Goal: Entertainment & Leisure: Consume media (video, audio)

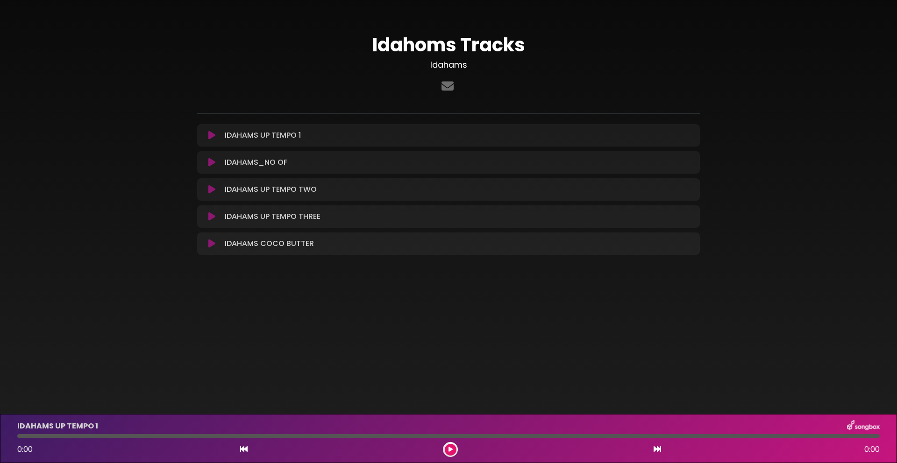
click at [432, 47] on font "Idahoms Tracks" at bounding box center [448, 45] width 153 height 26
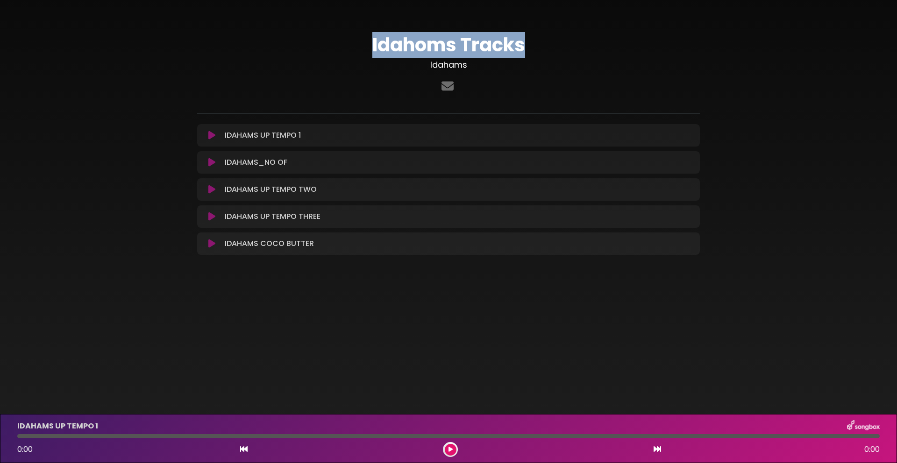
drag, startPoint x: 431, startPoint y: 48, endPoint x: 426, endPoint y: 51, distance: 6.5
click at [431, 50] on font "Idahoms Tracks" at bounding box center [448, 45] width 153 height 26
click at [451, 84] on icon at bounding box center [448, 86] width 16 height 12
drag, startPoint x: 210, startPoint y: 137, endPoint x: 215, endPoint y: 134, distance: 6.1
click at [215, 134] on button at bounding box center [212, 135] width 18 height 9
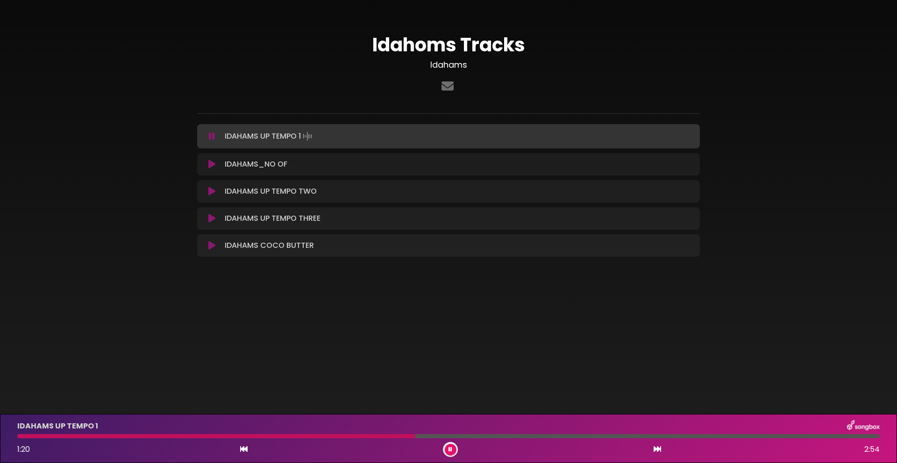
click at [451, 459] on div "IDAHAMS UP TEMPO 1 1:20 2:54" at bounding box center [448, 438] width 897 height 49
click at [454, 451] on button at bounding box center [451, 450] width 12 height 12
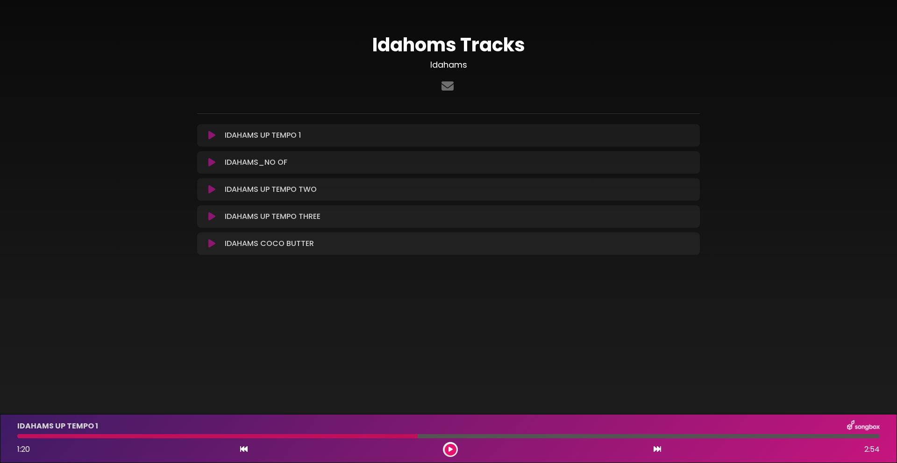
click at [206, 158] on button at bounding box center [212, 162] width 18 height 9
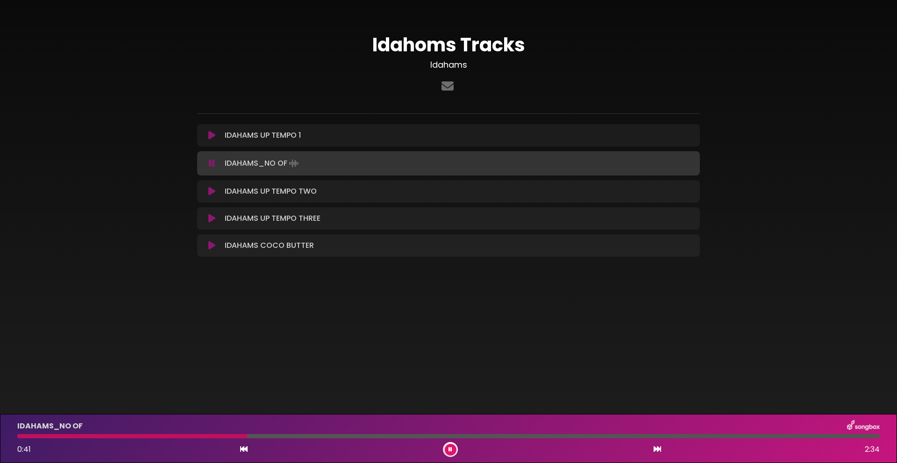
click at [214, 162] on icon at bounding box center [212, 163] width 6 height 9
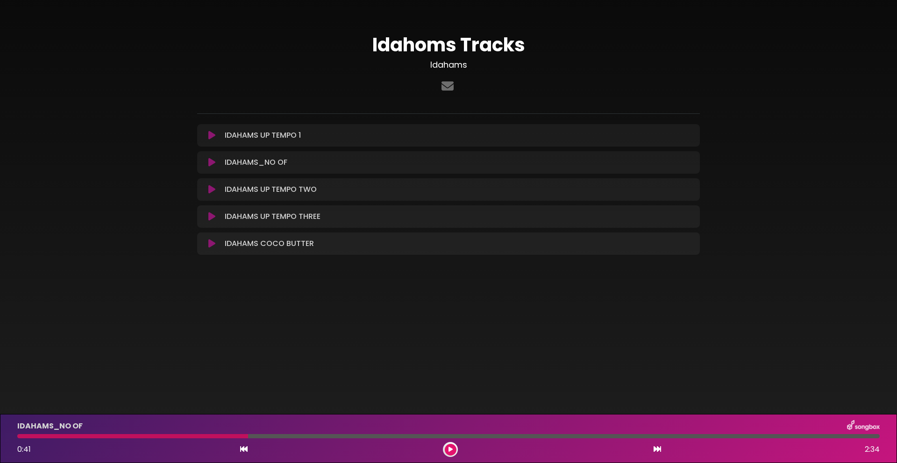
click at [214, 189] on icon at bounding box center [211, 189] width 7 height 9
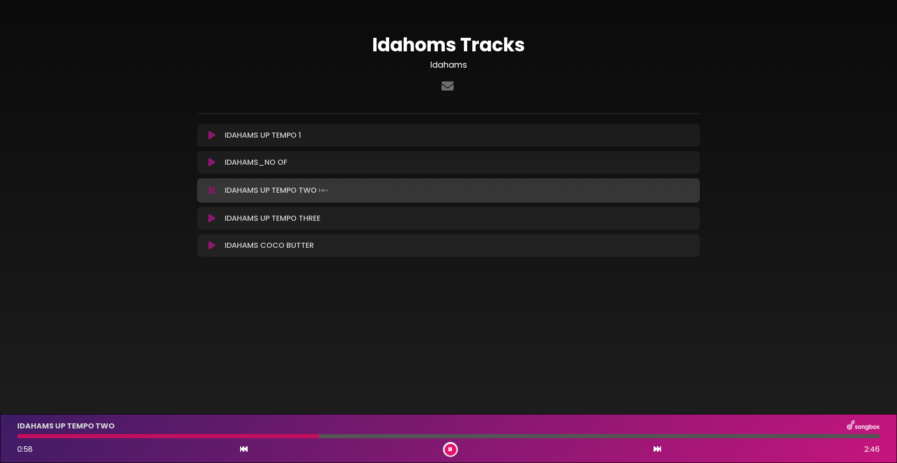
click at [211, 193] on icon at bounding box center [212, 190] width 6 height 9
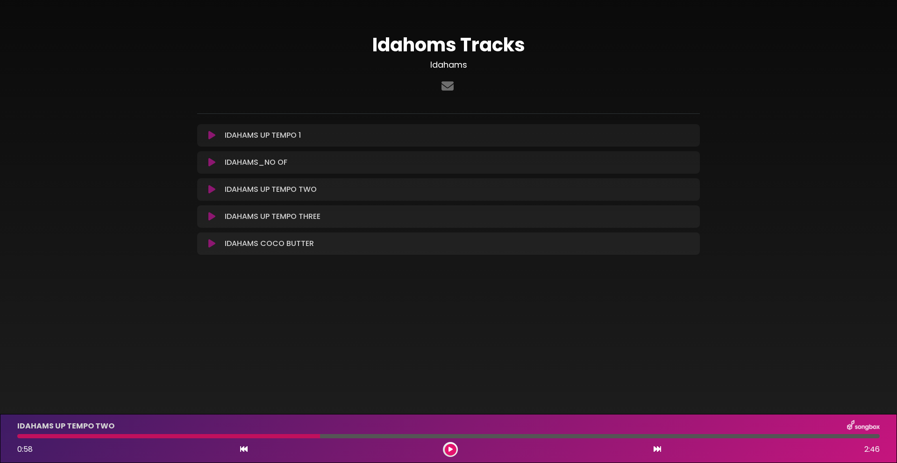
click at [213, 213] on icon at bounding box center [211, 216] width 7 height 9
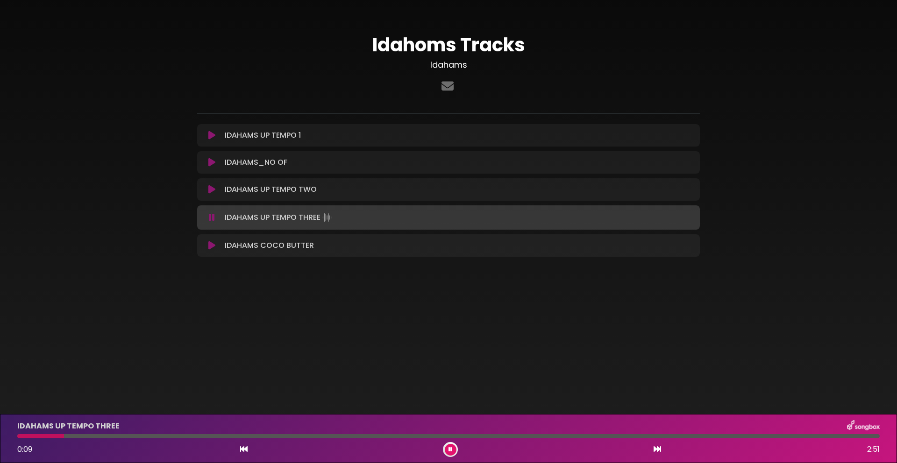
click at [323, 360] on body "× Idahoms Tracks [GEOGRAPHIC_DATA] ×" at bounding box center [448, 231] width 897 height 463
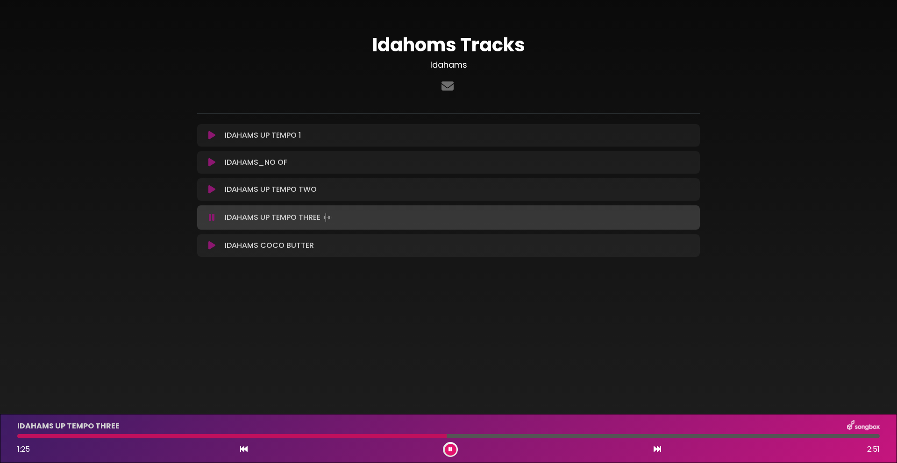
click at [213, 245] on icon at bounding box center [211, 245] width 7 height 9
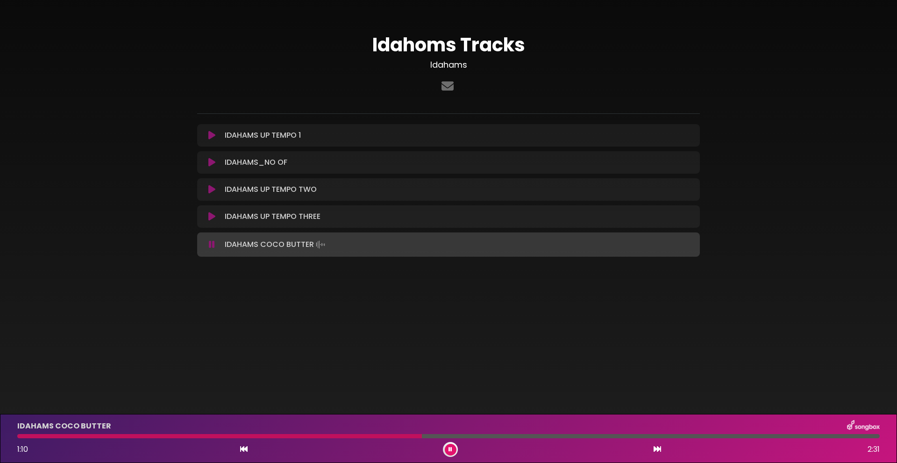
click at [454, 448] on button at bounding box center [451, 450] width 12 height 12
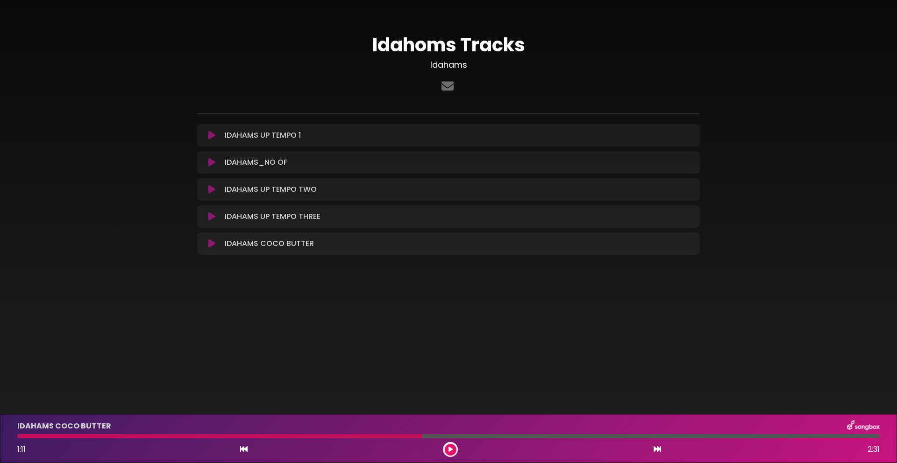
click at [207, 226] on div "IDAHAMS UP TEMPO THREE Loading Track... Your Feedback" at bounding box center [448, 217] width 503 height 22
click at [210, 223] on div "IDAHAMS UP TEMPO THREE Loading Track... Your Feedback" at bounding box center [448, 217] width 503 height 22
click at [210, 221] on icon at bounding box center [211, 216] width 7 height 9
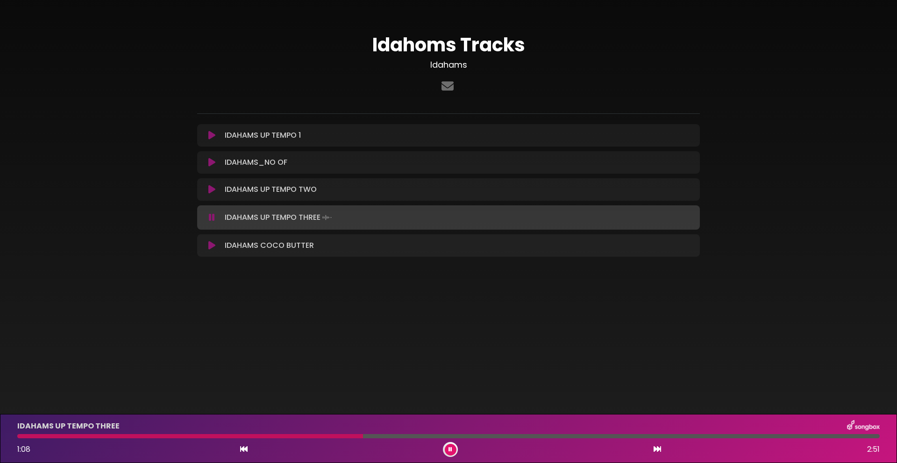
click at [451, 451] on icon at bounding box center [450, 450] width 4 height 6
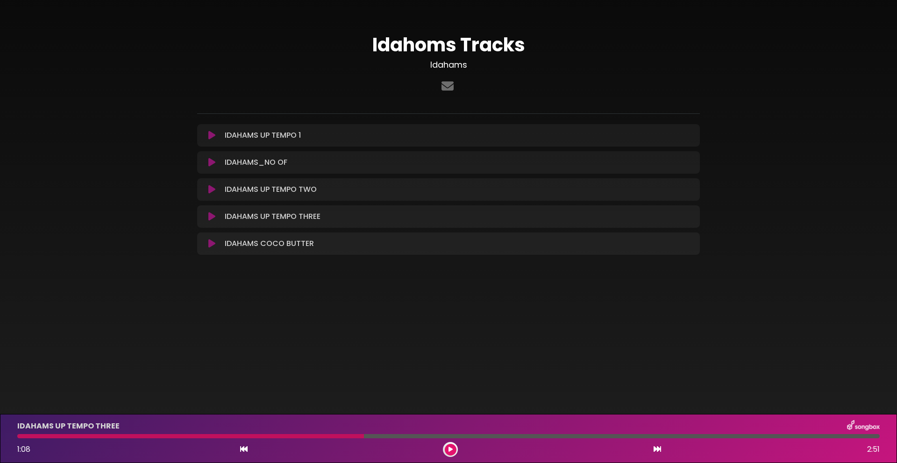
click at [209, 189] on icon at bounding box center [211, 189] width 7 height 9
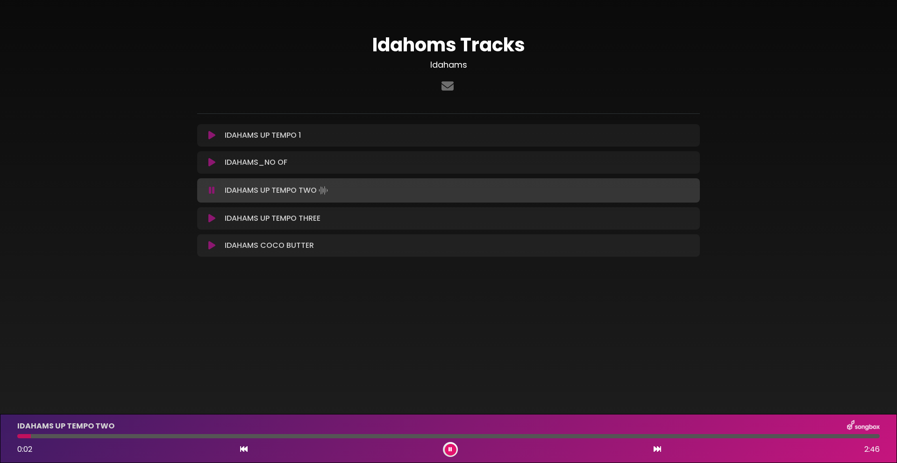
click at [55, 433] on div "IDAHAMS UP TEMPO TWO 0:02 2:46" at bounding box center [448, 438] width 873 height 37
click at [58, 437] on div at bounding box center [448, 436] width 862 height 4
drag, startPoint x: 111, startPoint y: 438, endPoint x: 119, endPoint y: 436, distance: 7.6
click at [112, 438] on div at bounding box center [448, 436] width 862 height 4
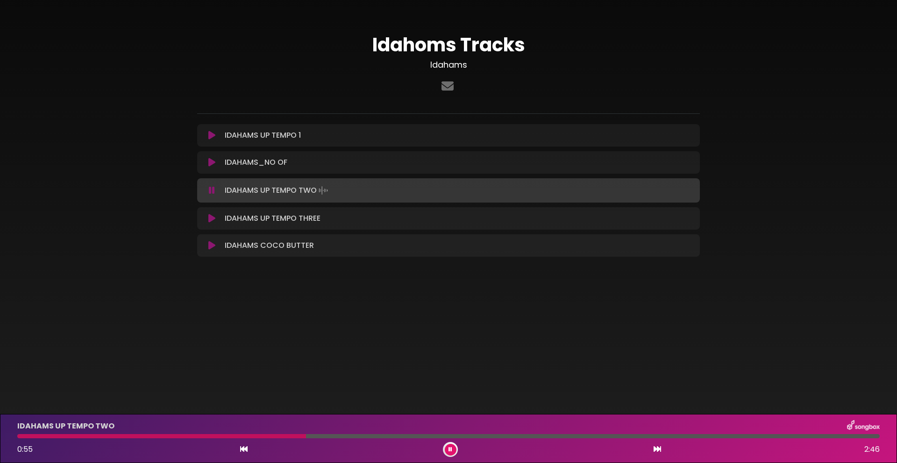
click at [448, 452] on icon at bounding box center [450, 450] width 4 height 6
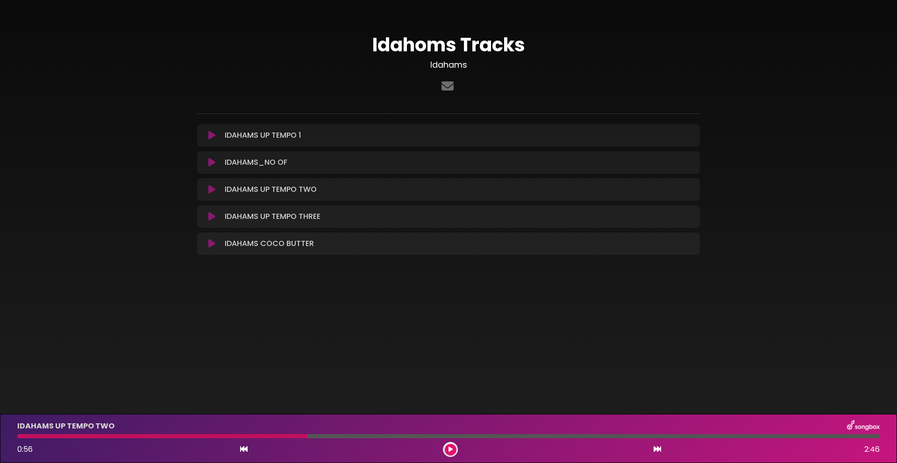
click at [206, 213] on button at bounding box center [212, 216] width 18 height 9
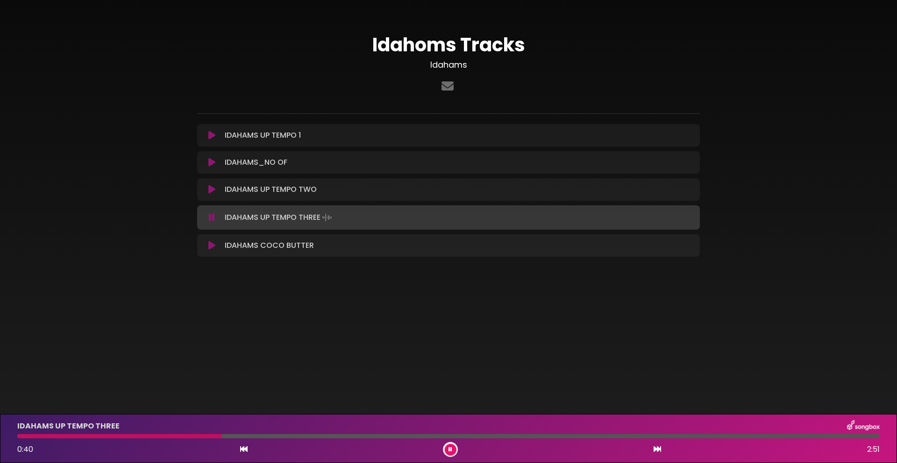
click at [222, 438] on div at bounding box center [448, 436] width 862 height 4
drag, startPoint x: 251, startPoint y: 436, endPoint x: 289, endPoint y: 439, distance: 38.4
click at [251, 436] on div at bounding box center [448, 436] width 862 height 4
click at [446, 447] on button at bounding box center [451, 450] width 12 height 12
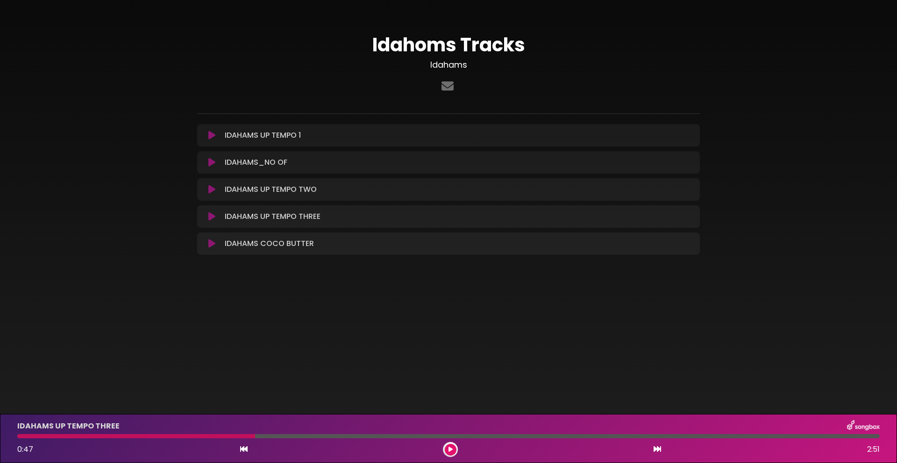
drag, startPoint x: 314, startPoint y: 319, endPoint x: 307, endPoint y: 275, distance: 44.9
click at [314, 319] on body "× Idahoms Tracks [GEOGRAPHIC_DATA] ×" at bounding box center [448, 231] width 897 height 463
drag, startPoint x: 166, startPoint y: 189, endPoint x: 405, endPoint y: 234, distance: 242.9
click at [340, 201] on div "Idahoms Tracks Idahams" at bounding box center [448, 141] width 617 height 260
click at [451, 349] on body "× Idahoms Tracks [GEOGRAPHIC_DATA] ×" at bounding box center [448, 231] width 897 height 463
